Goal: Communication & Community: Share content

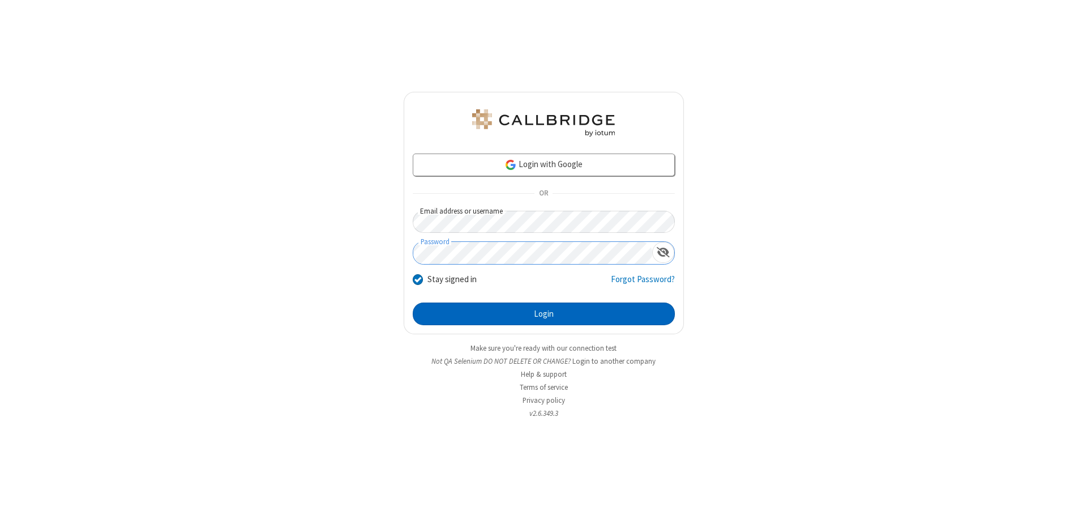
click at [543, 314] on button "Login" at bounding box center [544, 313] width 262 height 23
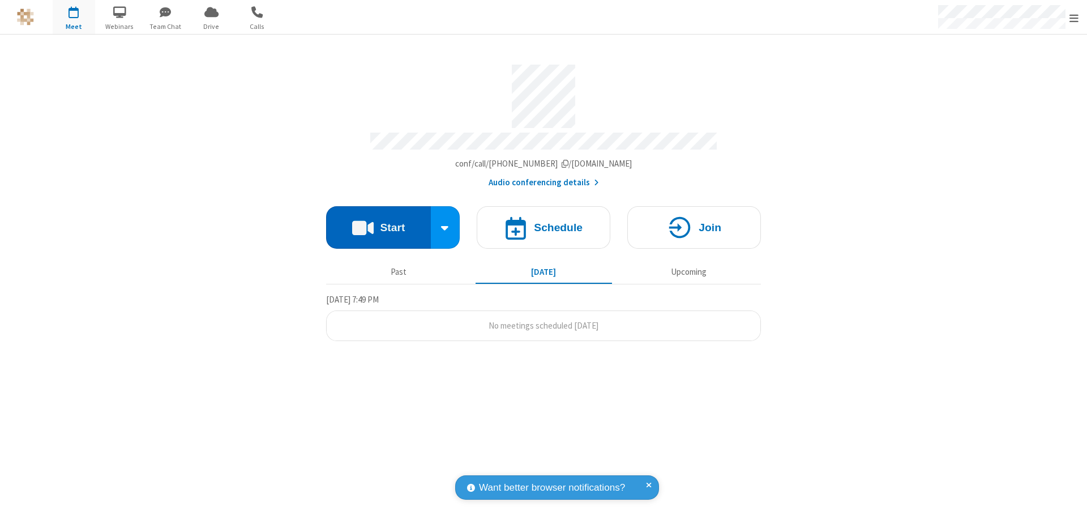
click at [378, 222] on button "Start" at bounding box center [378, 227] width 105 height 42
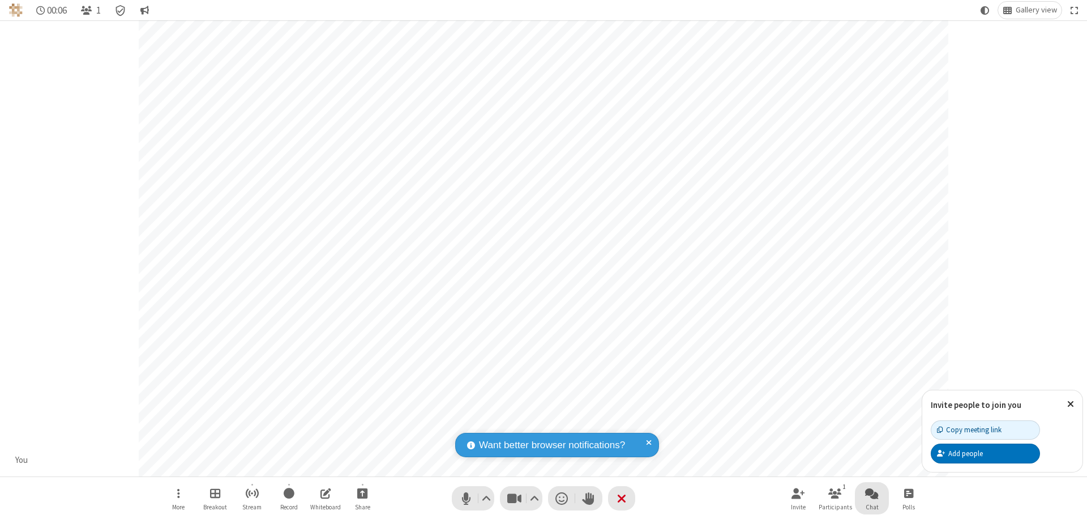
click at [872, 493] on span "Open chat" at bounding box center [872, 493] width 14 height 14
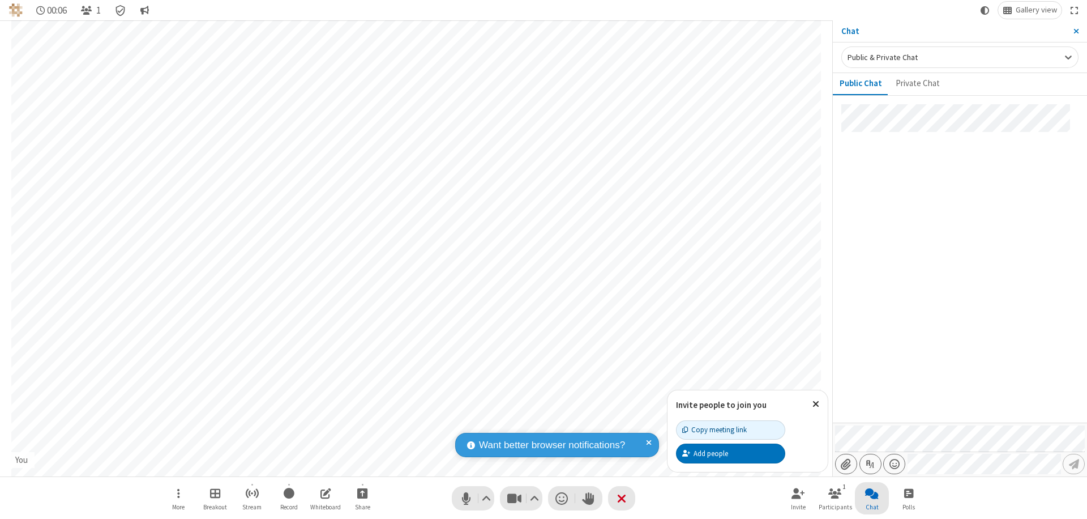
type input "C:\fakepath\doc_test.docx"
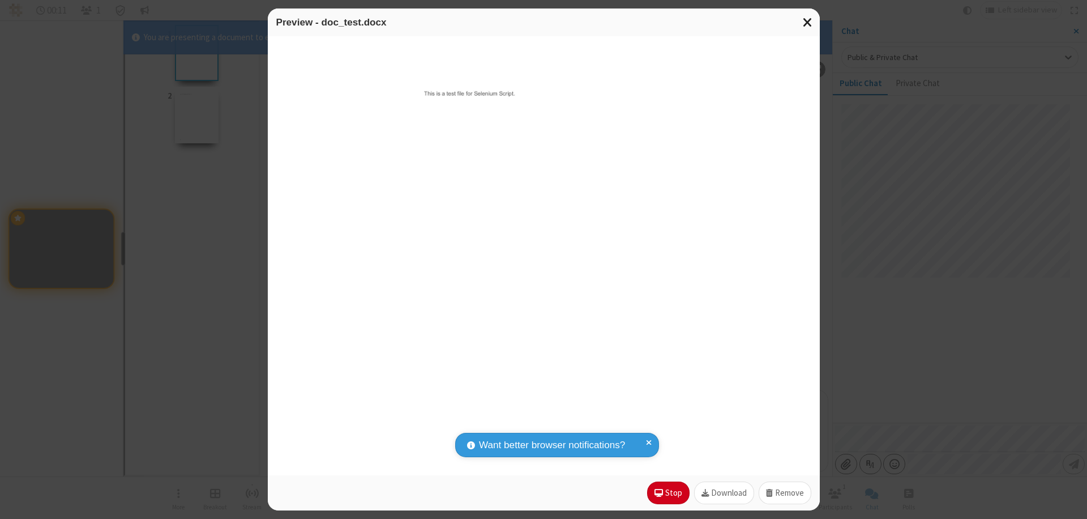
click at [807, 22] on span "Close modal" at bounding box center [808, 22] width 10 height 15
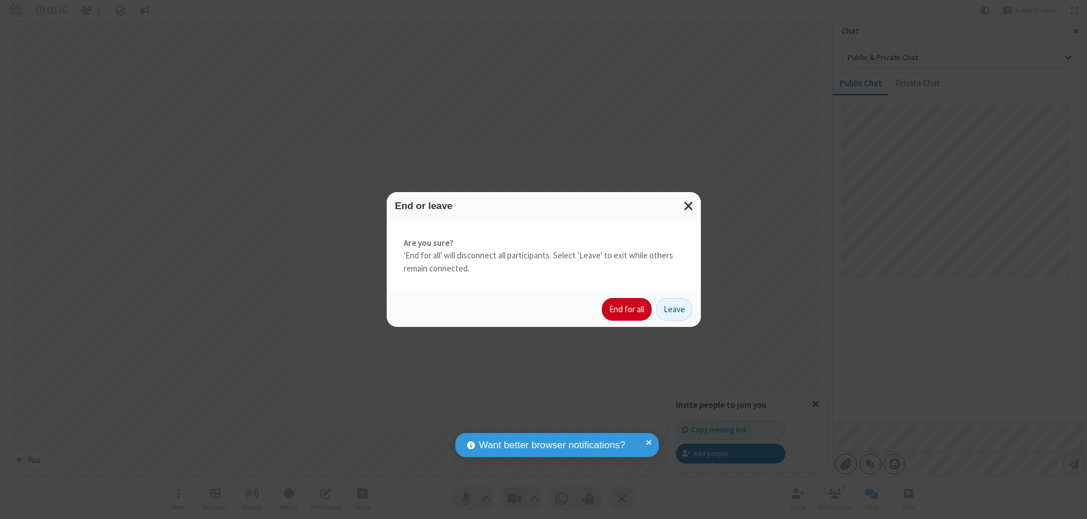
click at [627, 309] on button "End for all" at bounding box center [627, 309] width 50 height 23
